Goal: Information Seeking & Learning: Learn about a topic

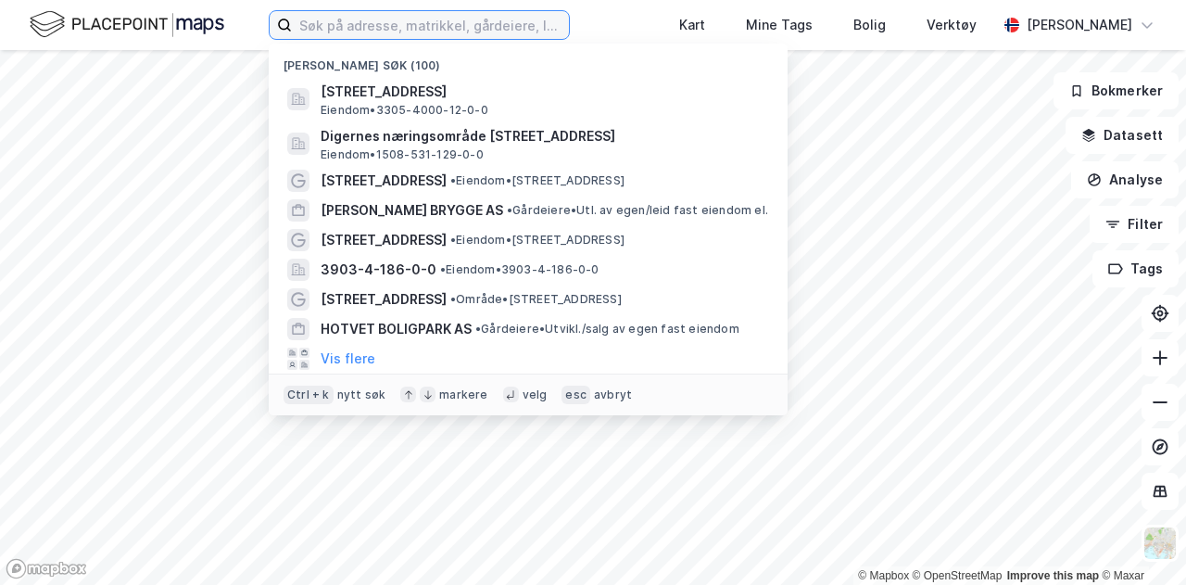
click at [326, 16] on input at bounding box center [430, 25] width 277 height 28
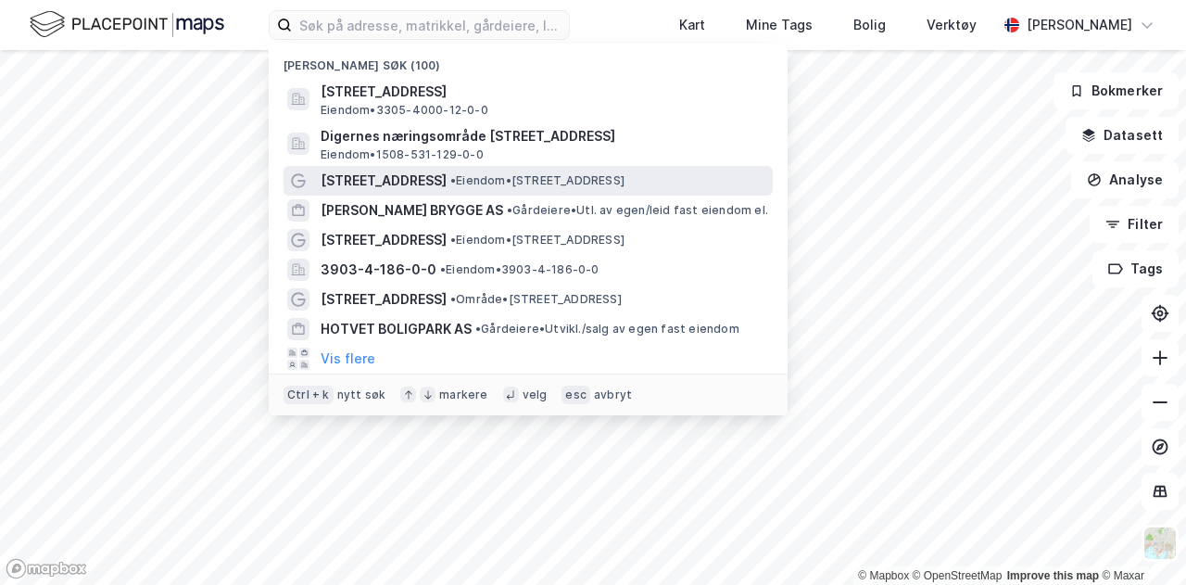
click at [404, 190] on div "[STREET_ADDRESS] • Eiendom • [STREET_ADDRESS]" at bounding box center [545, 181] width 448 height 22
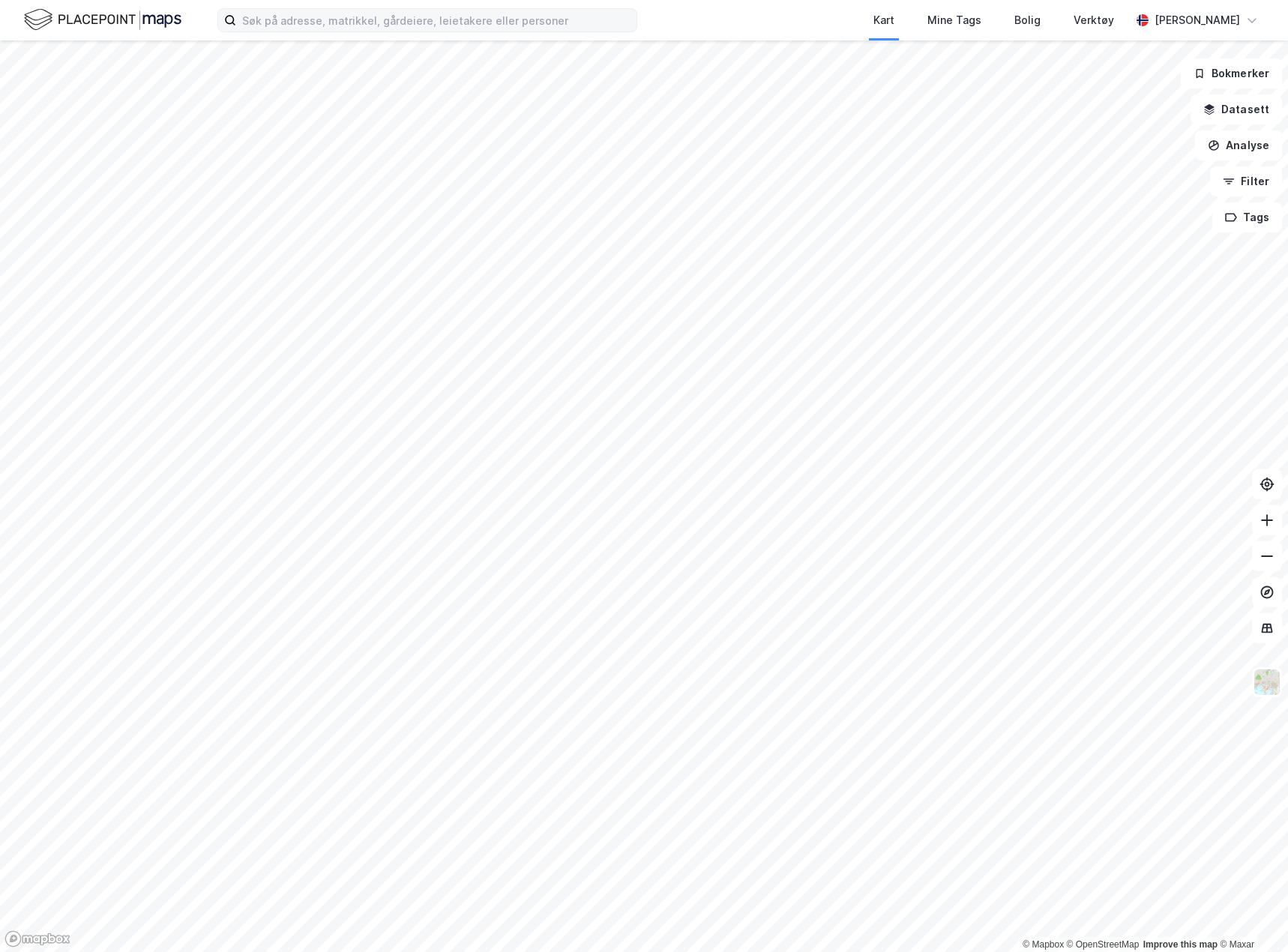
click at [337, 32] on label at bounding box center [427, 20] width 420 height 24
click at [337, 32] on input at bounding box center [436, 20] width 400 height 23
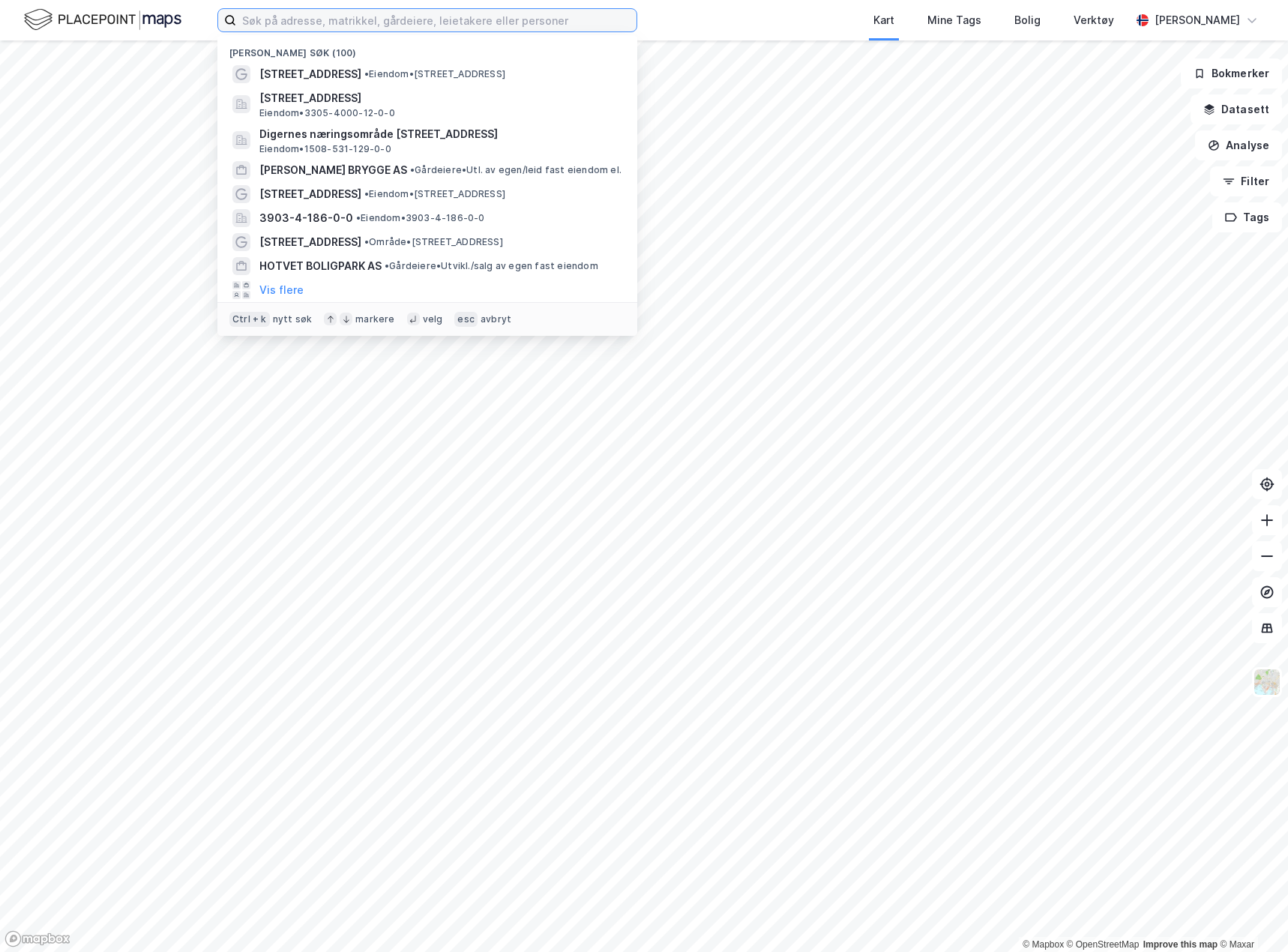
click at [338, 27] on input at bounding box center [436, 20] width 400 height 23
click at [310, 70] on span "[STREET_ADDRESS]" at bounding box center [311, 74] width 102 height 18
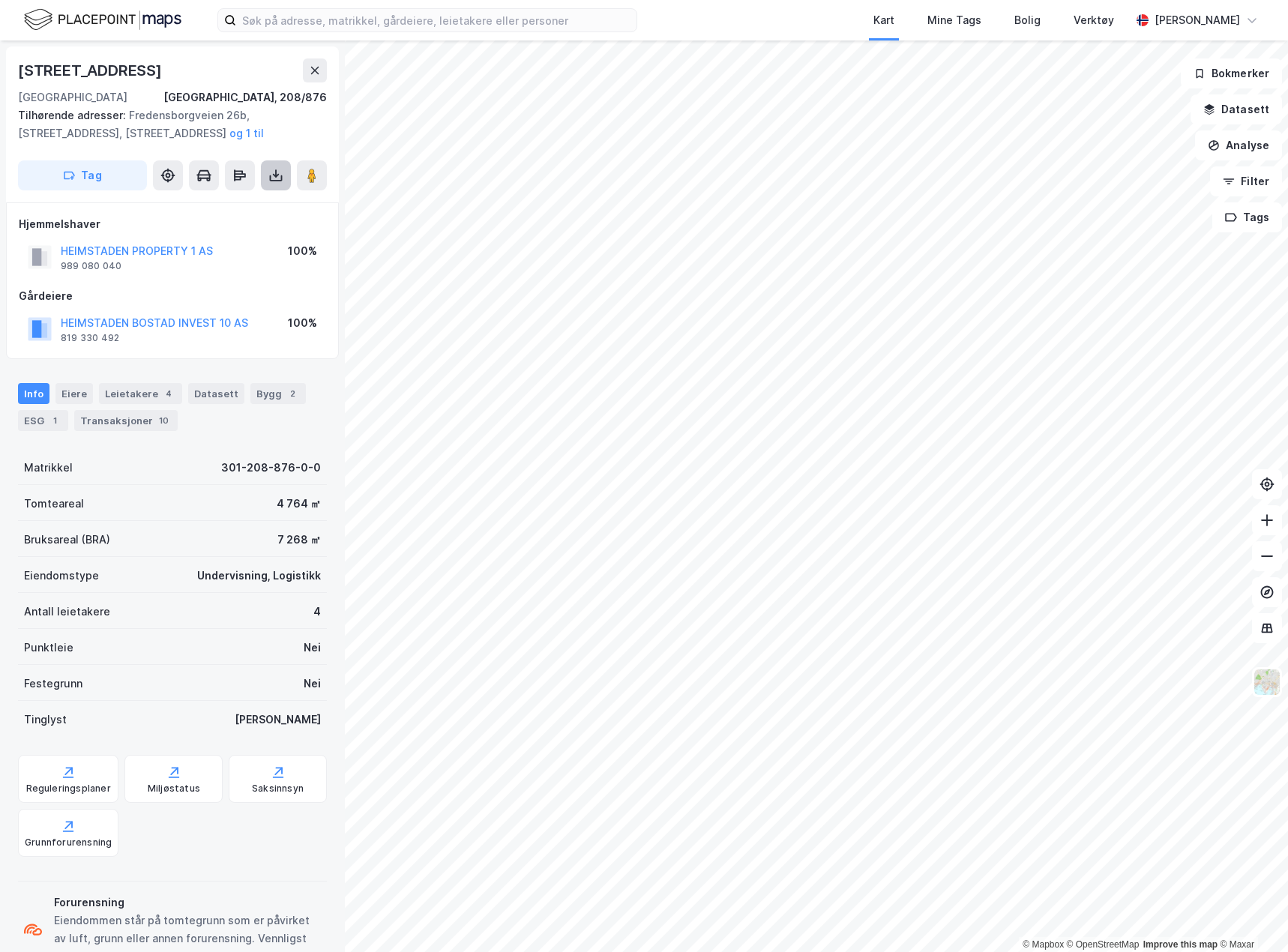
click at [280, 181] on icon at bounding box center [276, 176] width 15 height 15
click at [212, 228] on div "Last ned matrikkelrapport" at bounding box center [219, 229] width 124 height 12
click at [120, 419] on div "Transaksjoner 10" at bounding box center [126, 421] width 104 height 21
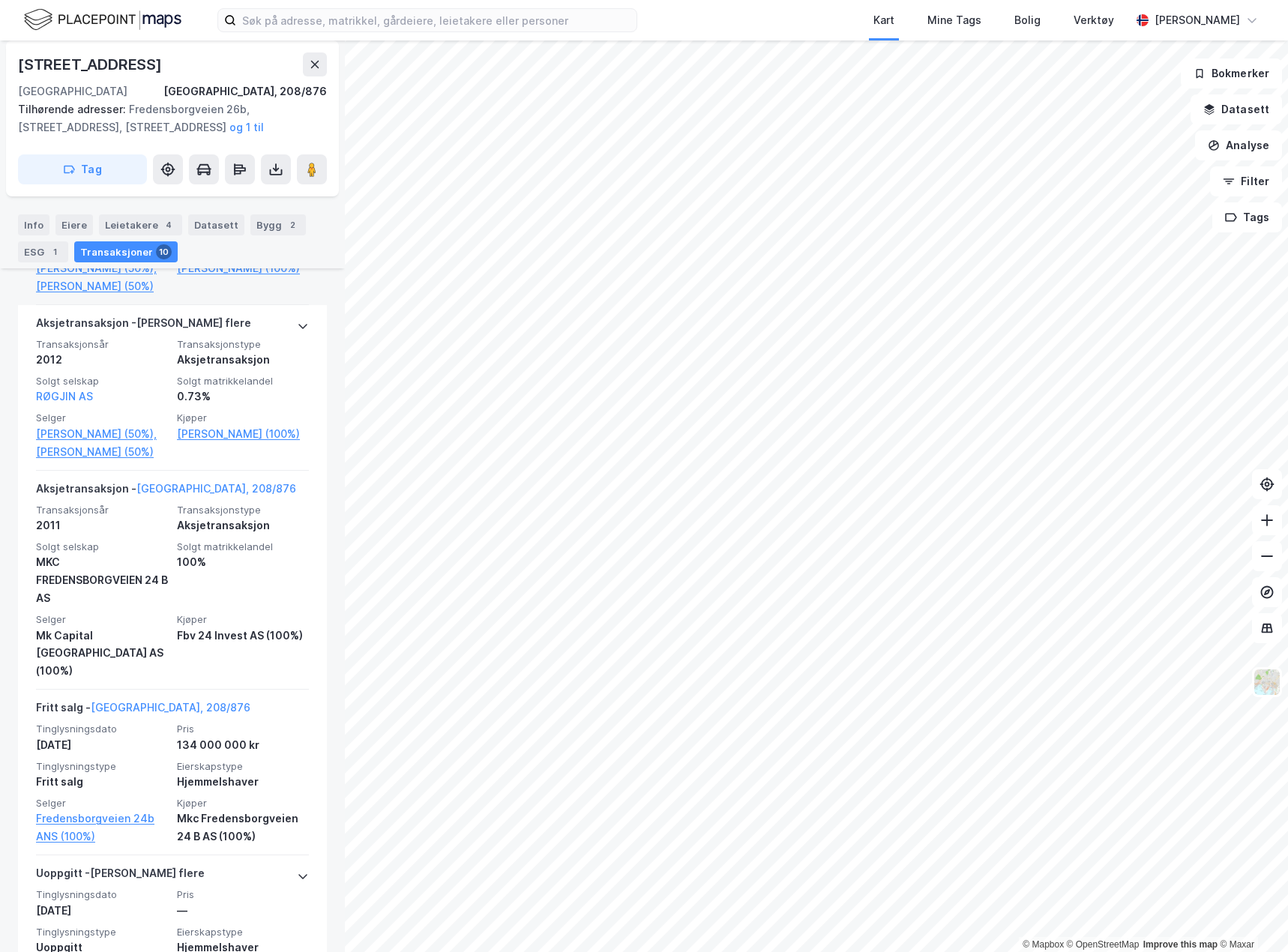
scroll to position [1757, 0]
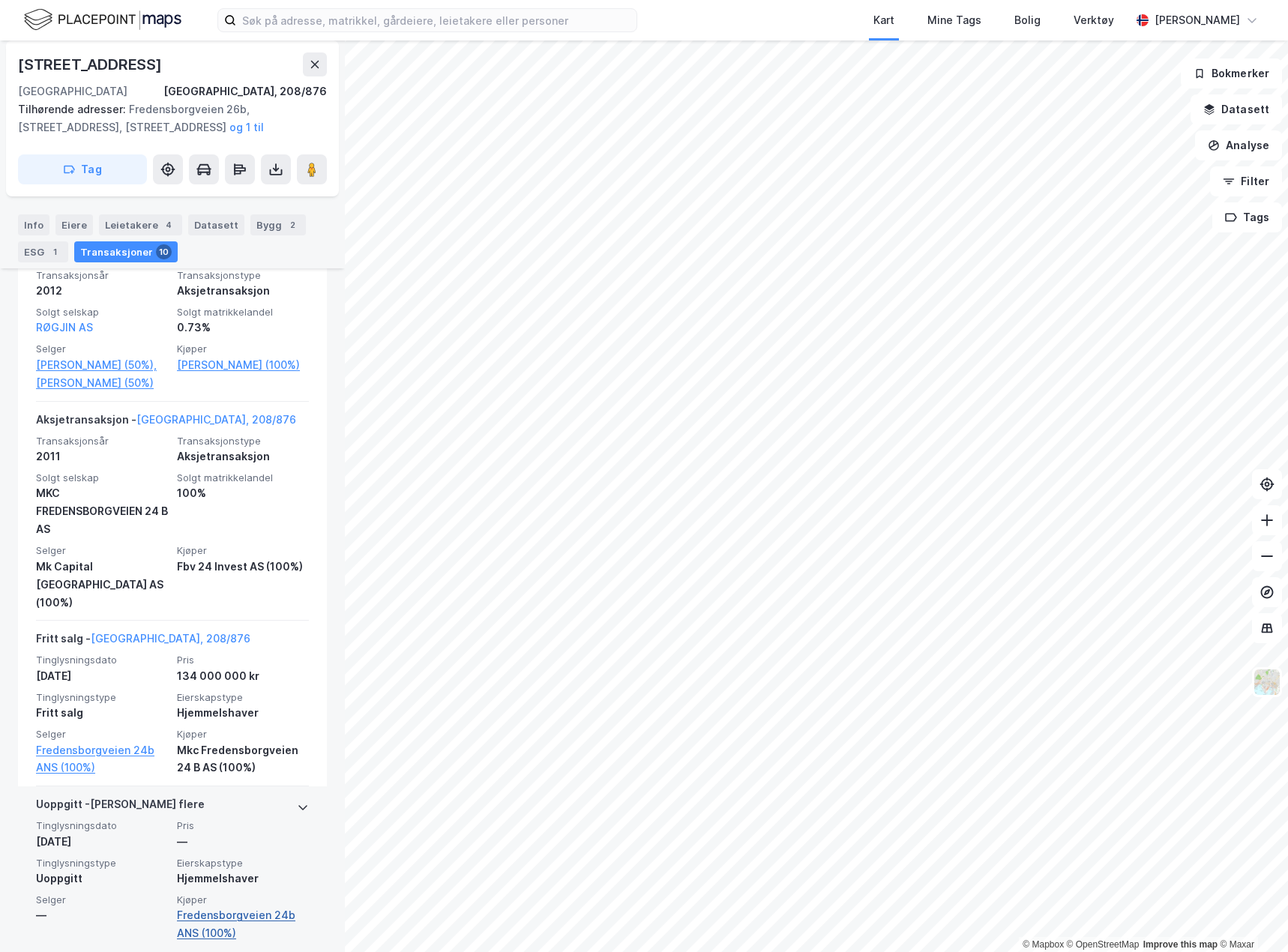
click at [242, 906] on link "Fredensborgveien 24b ANS (100%)" at bounding box center [243, 924] width 132 height 36
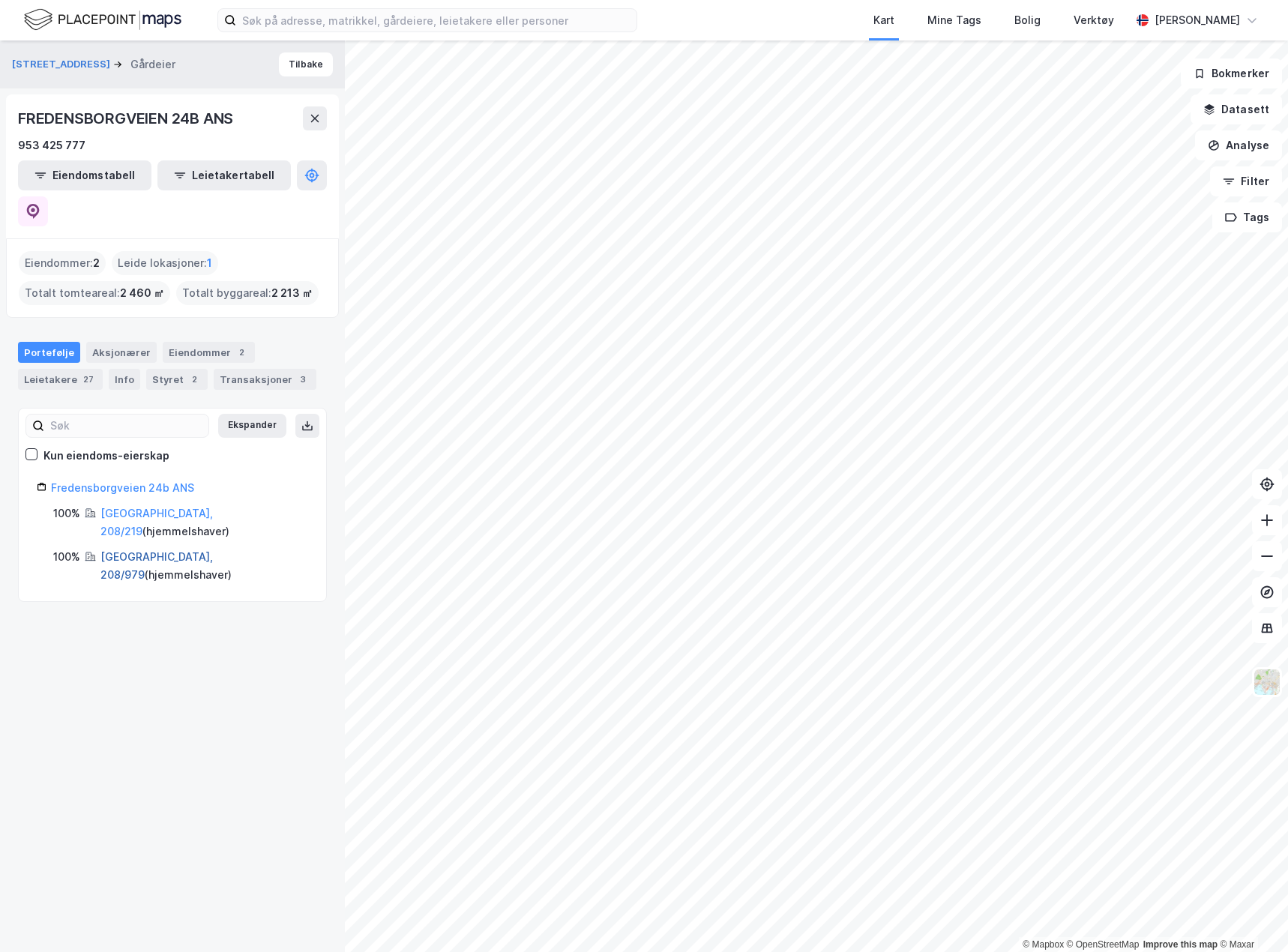
click at [149, 550] on link "Oslo, 208/979" at bounding box center [156, 565] width 112 height 31
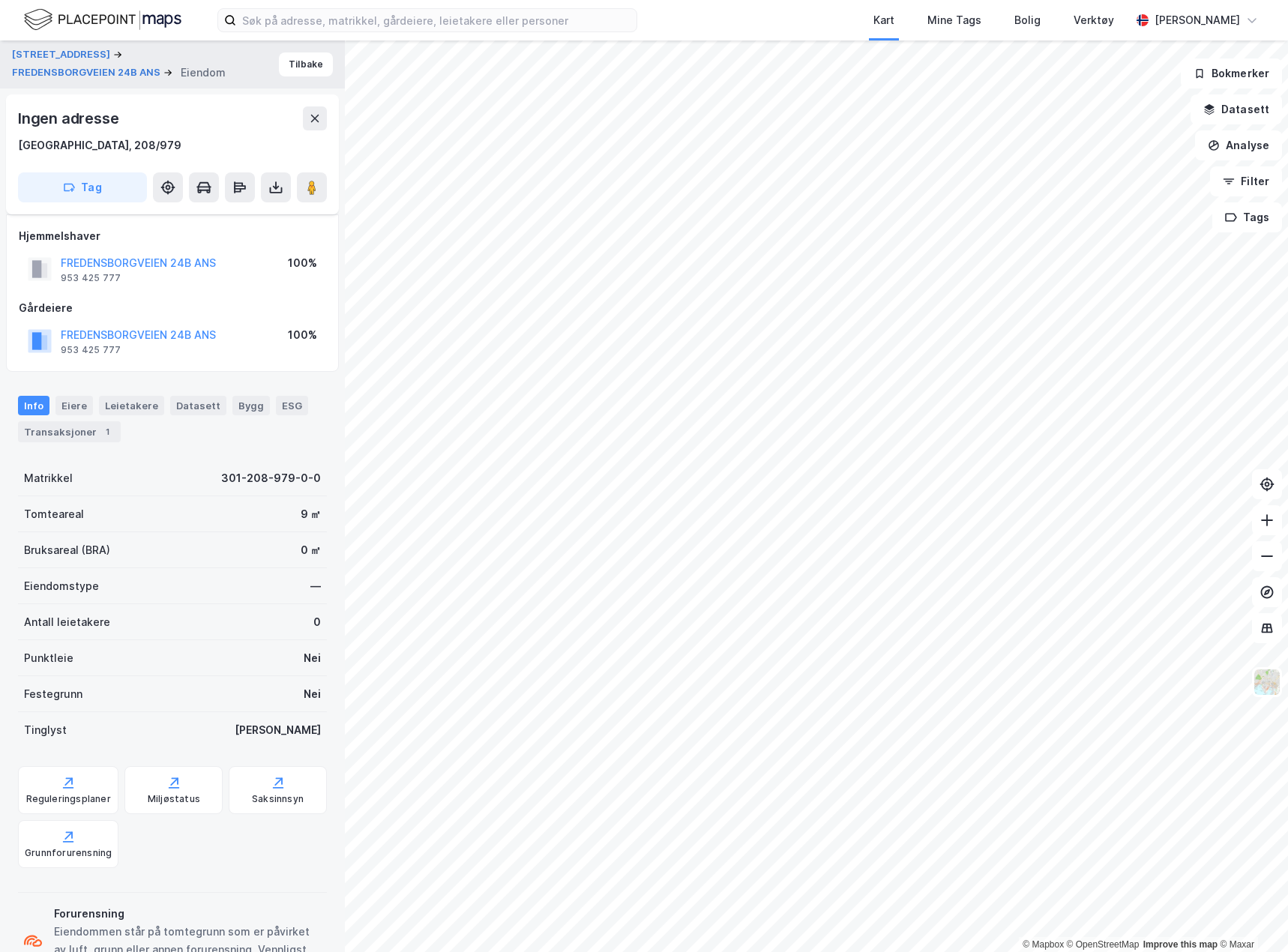
scroll to position [61, 0]
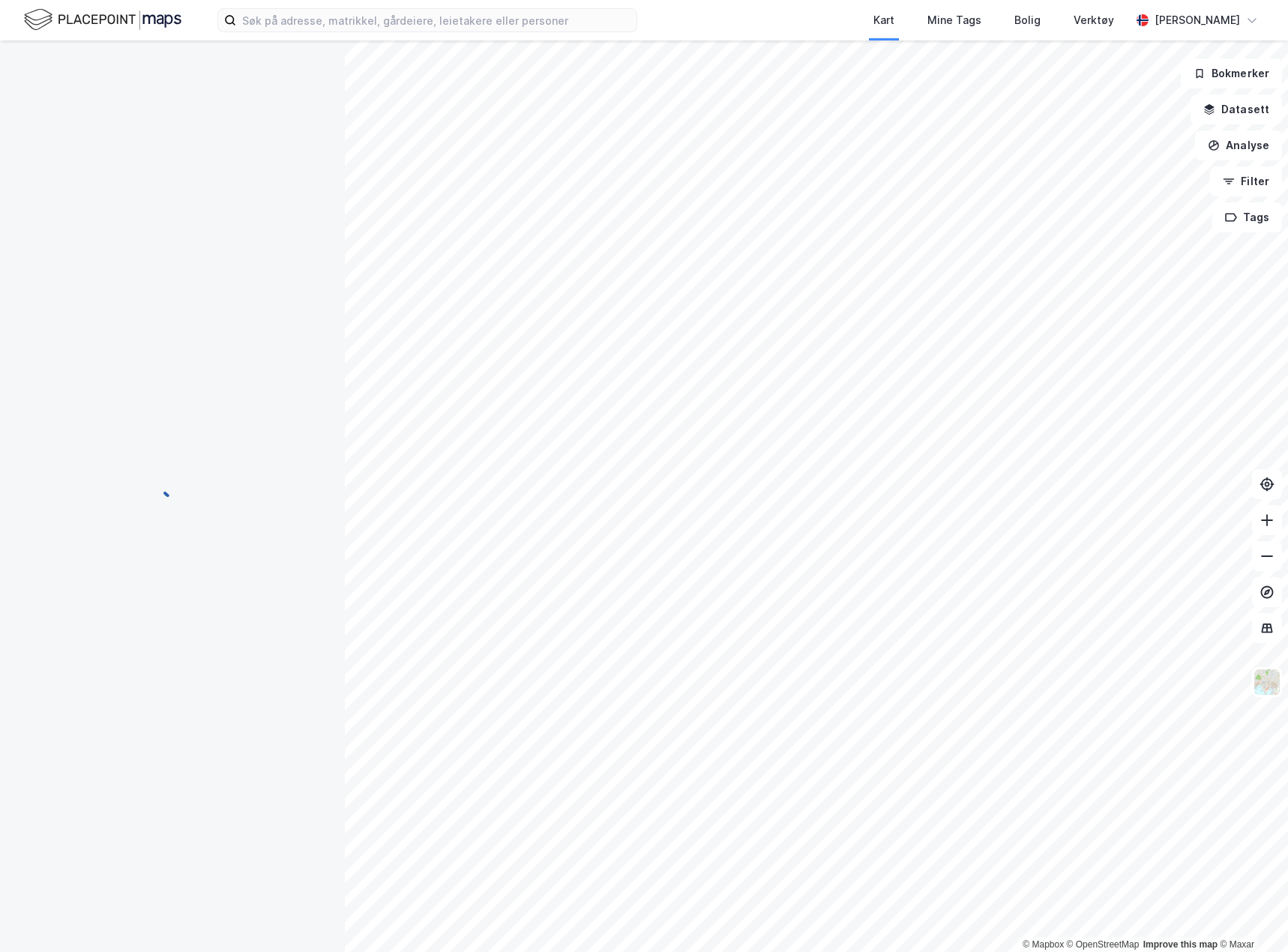
scroll to position [50, 0]
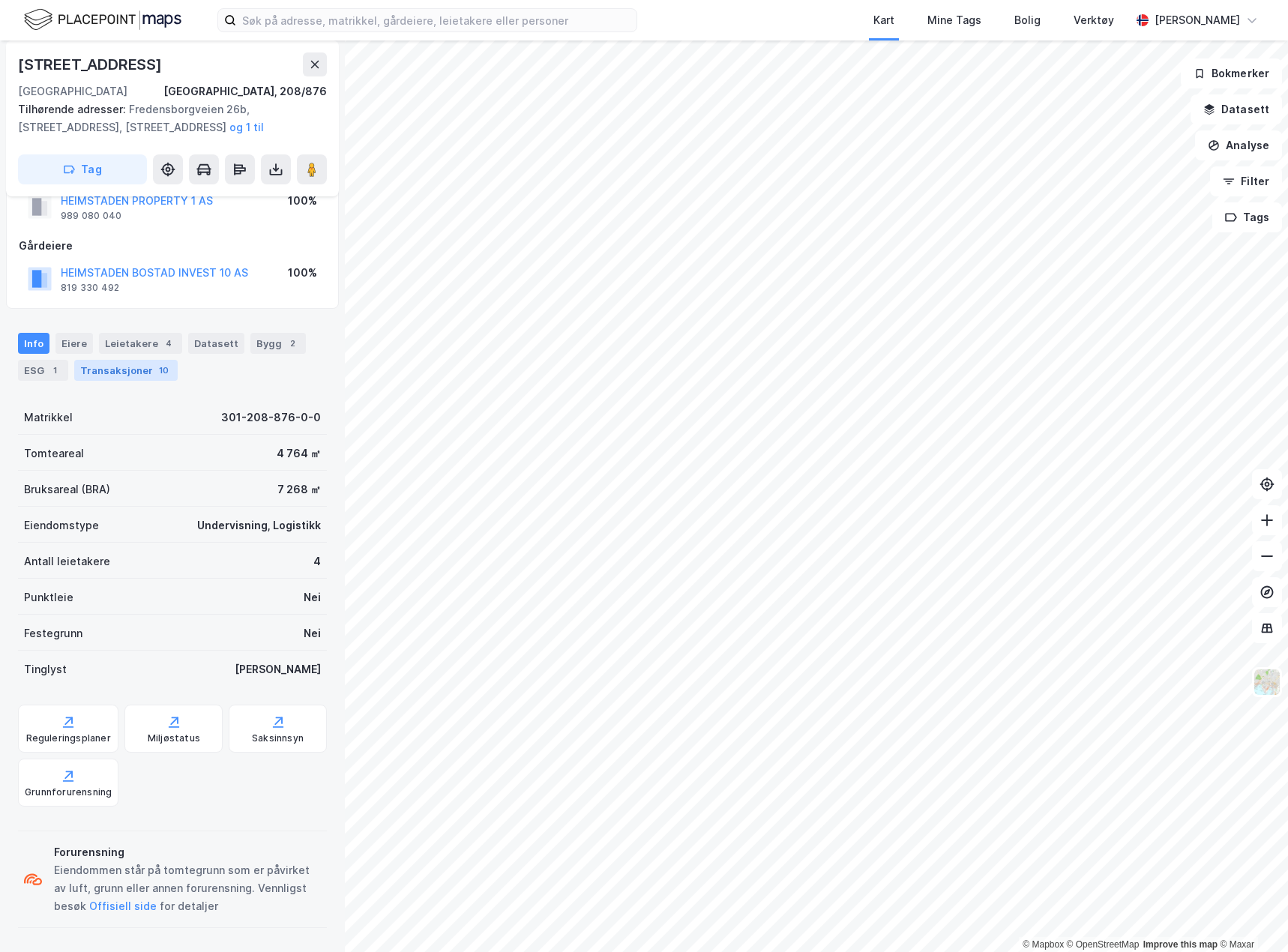
click at [145, 362] on div "Transaksjoner 10" at bounding box center [126, 370] width 104 height 21
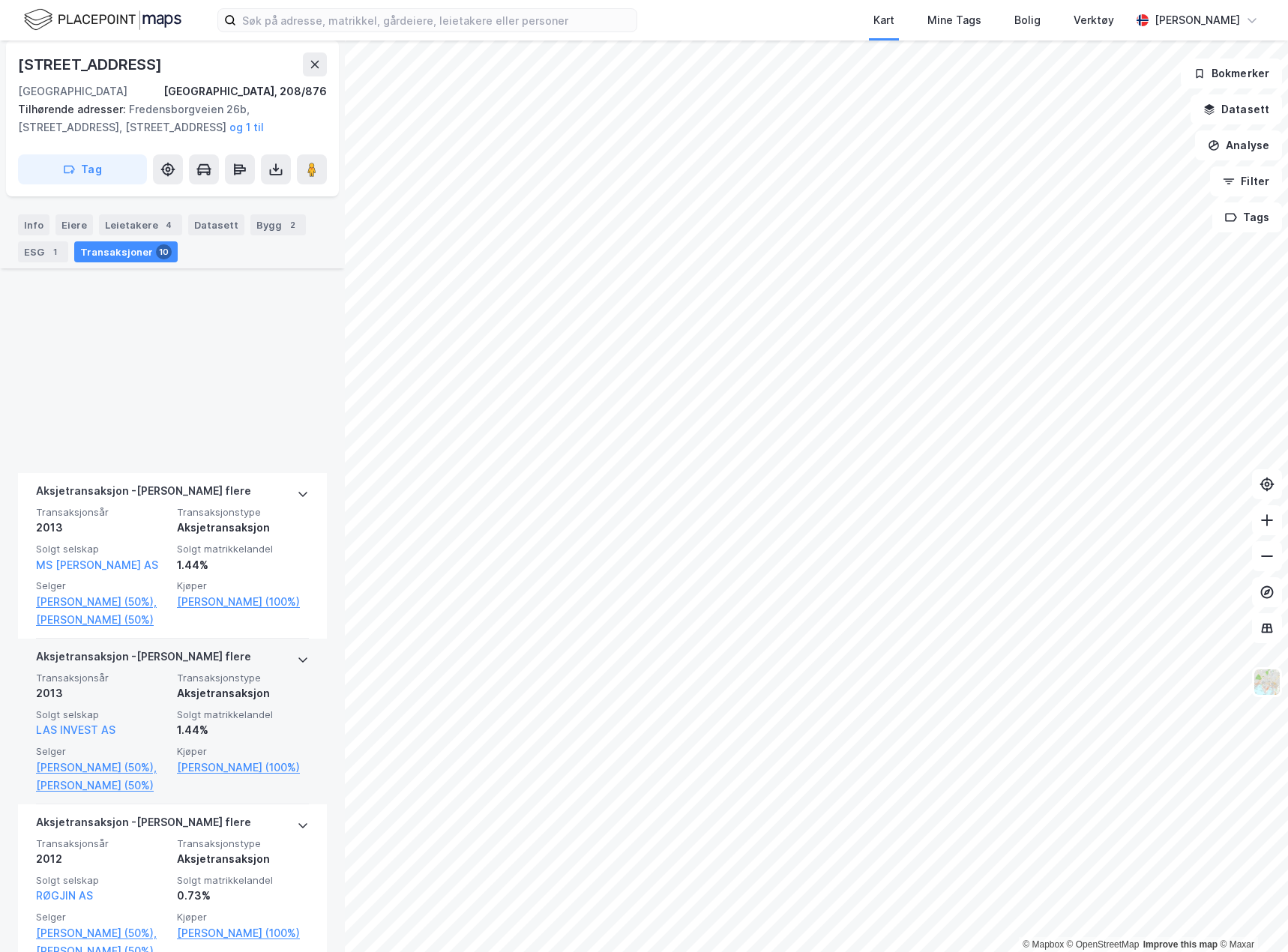
scroll to position [1757, 0]
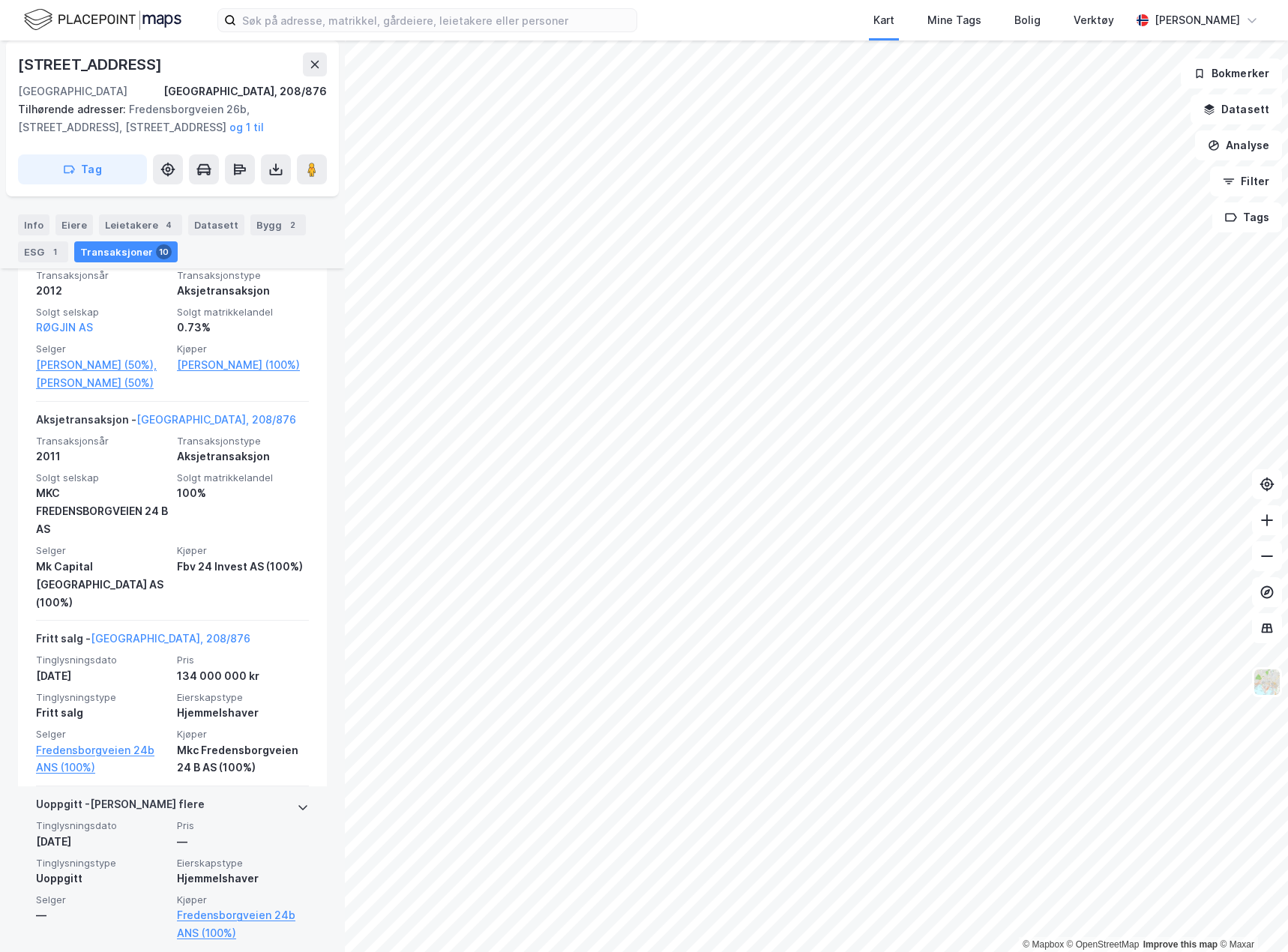
click at [195, 857] on span "Eierskapstype" at bounding box center [243, 863] width 132 height 13
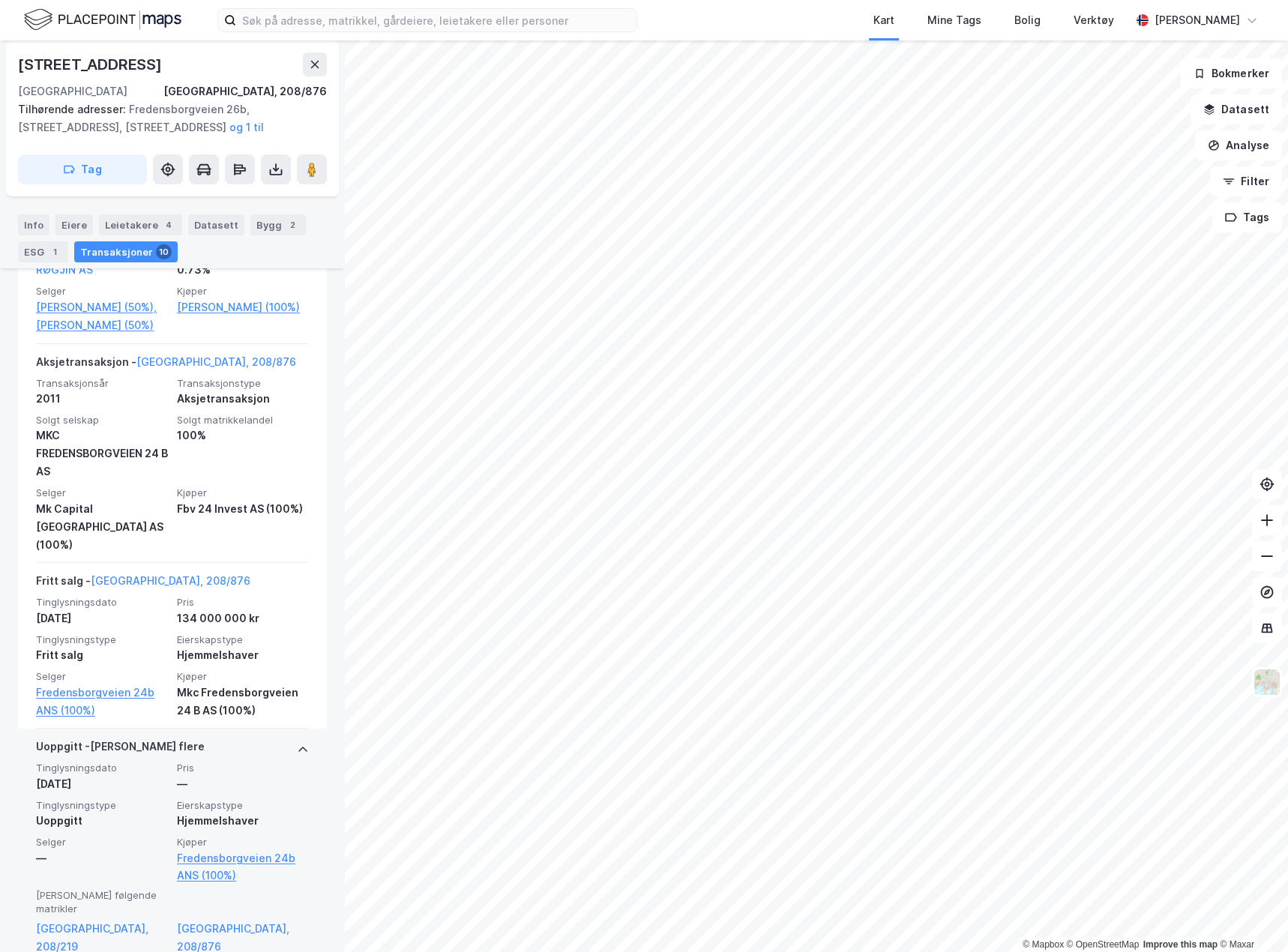
scroll to position [1832, 0]
